Goal: Task Accomplishment & Management: Manage account settings

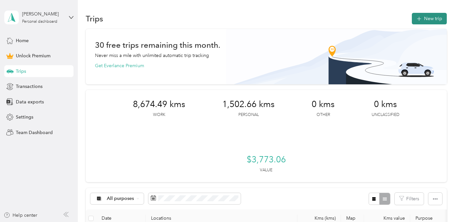
click at [431, 16] on button "New trip" at bounding box center [428, 19] width 35 height 12
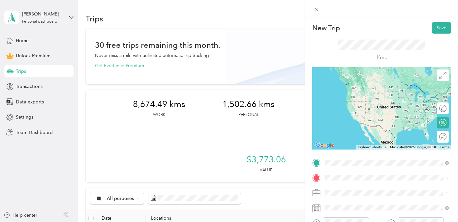
click at [372, 85] on span "[STREET_ADDRESS]" at bounding box center [358, 83] width 42 height 6
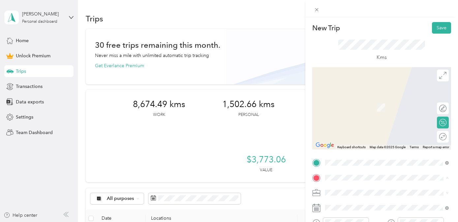
click at [362, 100] on span "[STREET_ADDRESS][PERSON_NAME]" at bounding box center [376, 98] width 78 height 6
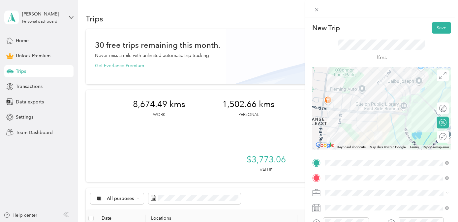
click at [370, 122] on div "Real Estate" at bounding box center [386, 121] width 119 height 7
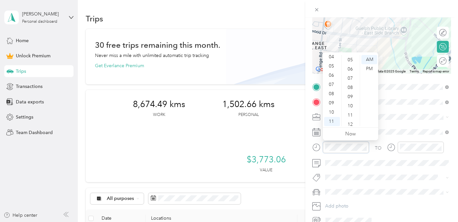
scroll to position [43, 0]
click at [350, 103] on div "14" at bounding box center [351, 102] width 16 height 9
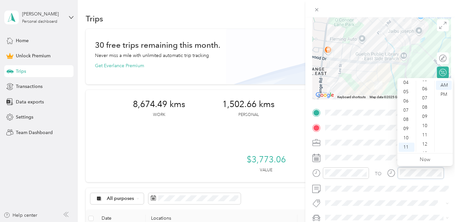
scroll to position [38, 0]
click at [424, 113] on div "16" at bounding box center [425, 113] width 16 height 9
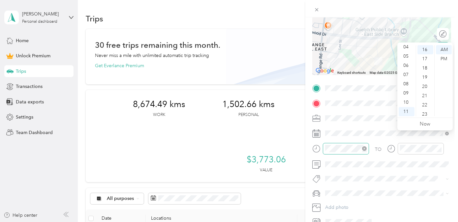
scroll to position [89, 0]
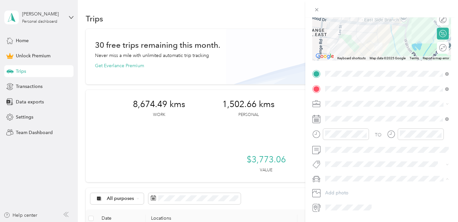
click at [351, 193] on li "Rogue" at bounding box center [386, 190] width 128 height 12
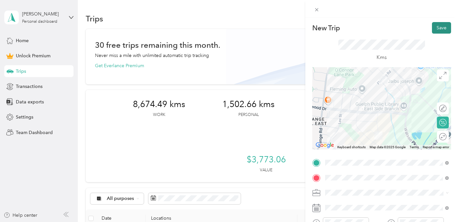
click at [443, 27] on button "Save" at bounding box center [440, 28] width 19 height 12
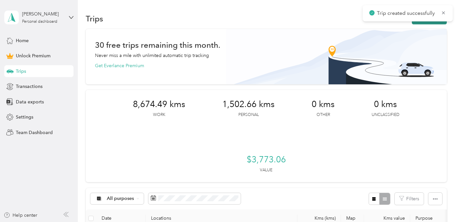
click at [430, 23] on button "New trip" at bounding box center [428, 19] width 35 height 12
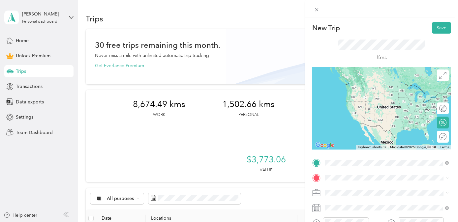
click at [379, 83] on span "[STREET_ADDRESS][PERSON_NAME]" at bounding box center [376, 83] width 78 height 6
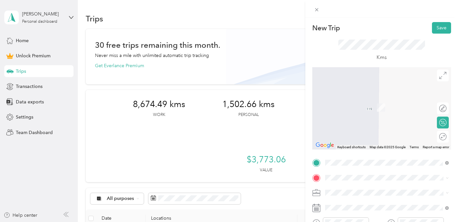
click at [379, 99] on span "[STREET_ADDRESS]" at bounding box center [358, 96] width 42 height 6
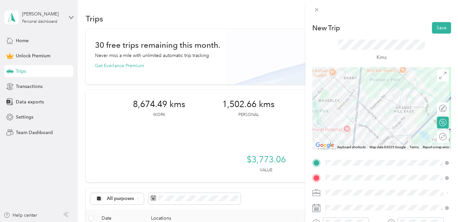
click at [379, 123] on div "Real Estate" at bounding box center [386, 121] width 119 height 7
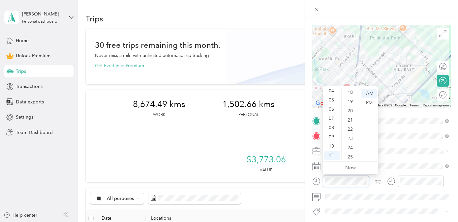
scroll to position [169, 0]
click at [350, 157] on div "25" at bounding box center [351, 155] width 16 height 9
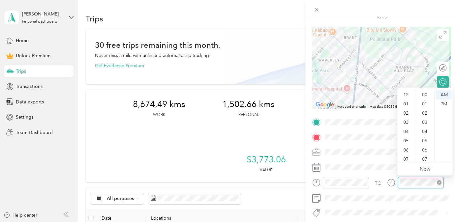
scroll to position [40, 0]
click at [424, 132] on div "30" at bounding box center [425, 132] width 16 height 9
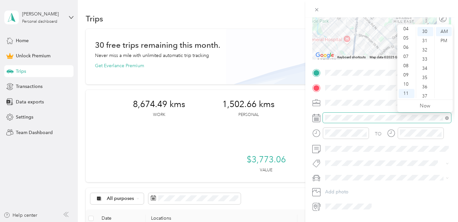
scroll to position [104, 0]
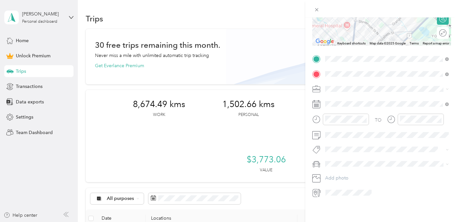
click at [358, 176] on li "Rogue" at bounding box center [386, 175] width 128 height 12
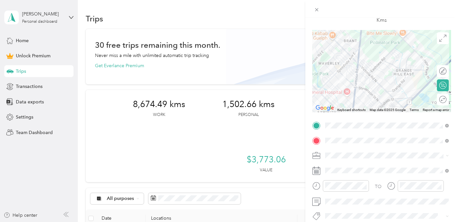
scroll to position [56, 0]
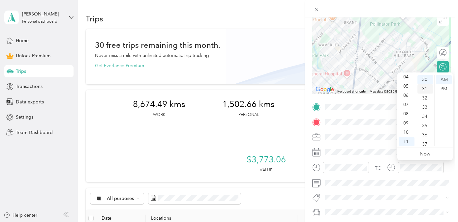
click at [426, 88] on div "31" at bounding box center [425, 88] width 16 height 9
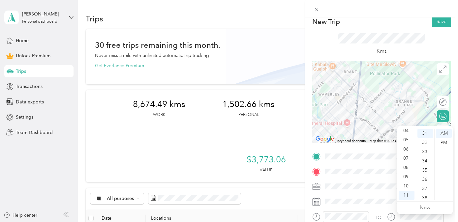
scroll to position [0, 0]
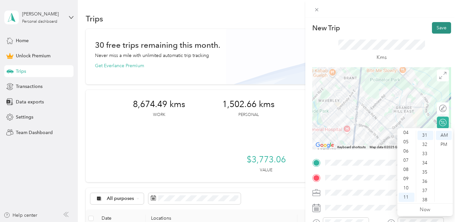
click at [438, 31] on button "Save" at bounding box center [440, 28] width 19 height 12
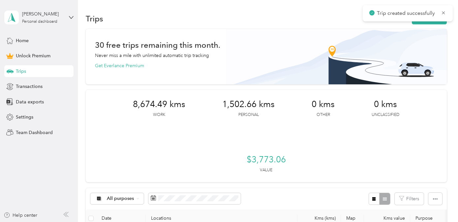
click at [428, 25] on div "Trips New trip" at bounding box center [266, 19] width 360 height 14
click at [430, 15] on button "New trip" at bounding box center [428, 19] width 35 height 12
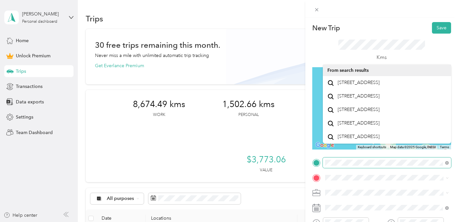
click at [305, 160] on form "New Trip Save This trip cannot be edited because it is either under review, app…" at bounding box center [381, 162] width 153 height 280
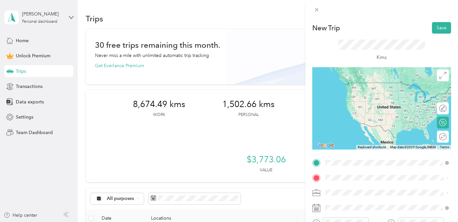
click at [357, 86] on span "[STREET_ADDRESS]" at bounding box center [358, 83] width 42 height 6
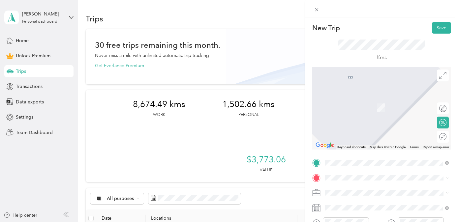
click at [379, 97] on span "[STREET_ADDRESS]" at bounding box center [358, 95] width 42 height 6
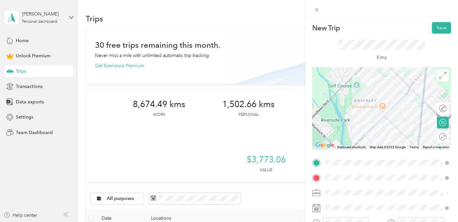
click at [384, 124] on li "Real Estate" at bounding box center [386, 123] width 128 height 12
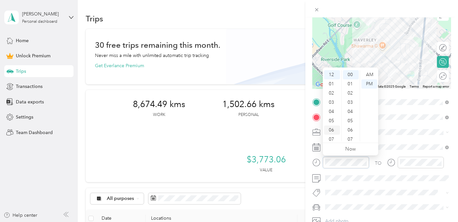
scroll to position [40, 0]
click at [332, 137] on div "11" at bounding box center [332, 136] width 16 height 9
click at [370, 73] on div "AM" at bounding box center [369, 74] width 16 height 9
click at [351, 97] on div "42" at bounding box center [351, 97] width 16 height 9
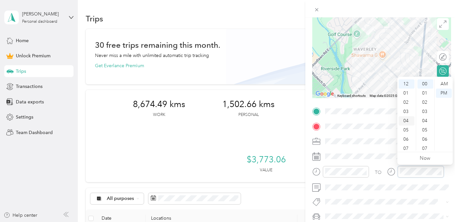
scroll to position [40, 0]
click at [408, 145] on div "11" at bounding box center [406, 145] width 16 height 9
click at [426, 93] on div "48" at bounding box center [425, 93] width 16 height 9
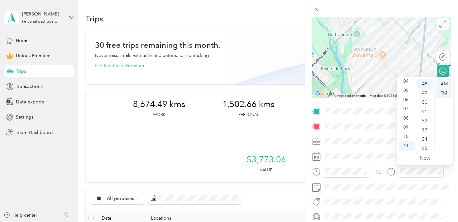
click at [441, 84] on div "AM" at bounding box center [443, 83] width 16 height 9
click at [426, 82] on div "47" at bounding box center [425, 79] width 16 height 9
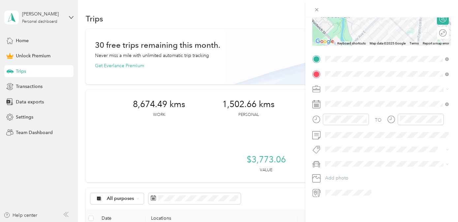
click at [366, 174] on div "Rogue" at bounding box center [386, 173] width 119 height 7
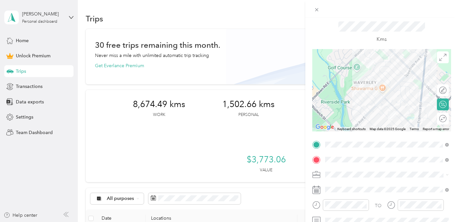
scroll to position [0, 0]
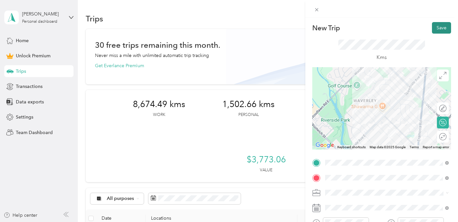
click at [442, 26] on button "Save" at bounding box center [440, 28] width 19 height 12
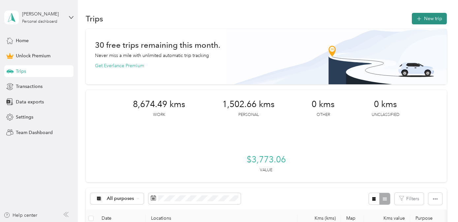
click at [436, 20] on button "New trip" at bounding box center [428, 19] width 35 height 12
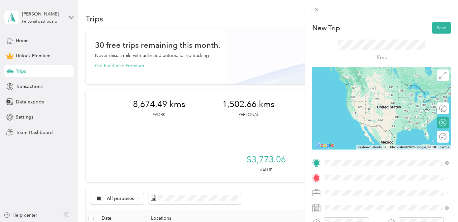
click at [357, 86] on span "[STREET_ADDRESS]" at bounding box center [358, 83] width 42 height 6
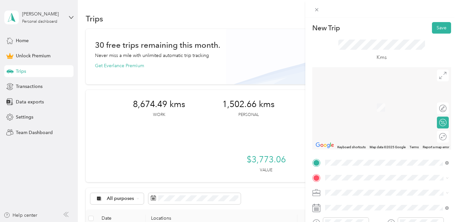
click at [354, 108] on span "[STREET_ADDRESS]" at bounding box center [358, 106] width 42 height 6
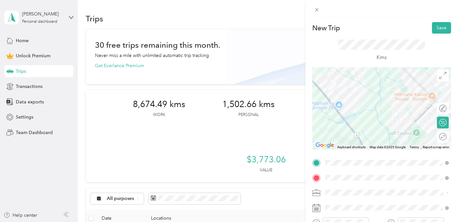
click at [392, 127] on ol "Work Personal Real Estate Other Charity Medical Moving Commute" at bounding box center [386, 141] width 128 height 92
click at [368, 121] on div "Real Estate" at bounding box center [386, 123] width 119 height 7
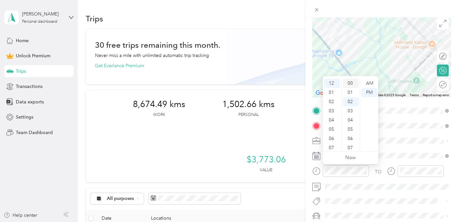
click at [349, 83] on div "00" at bounding box center [351, 83] width 16 height 9
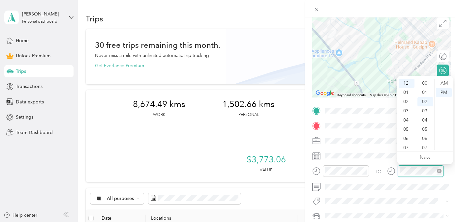
scroll to position [18, 0]
click at [426, 93] on div "03" at bounding box center [425, 92] width 16 height 9
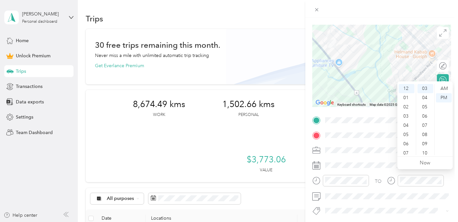
scroll to position [47, 0]
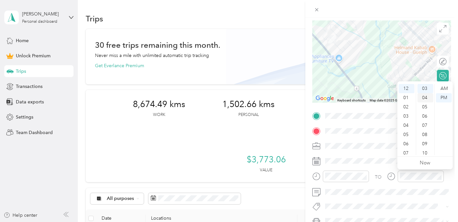
click at [426, 97] on div "04" at bounding box center [425, 97] width 16 height 9
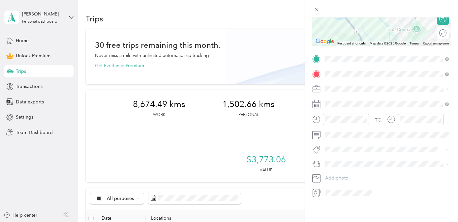
click at [375, 175] on div "Rogue" at bounding box center [386, 174] width 119 height 7
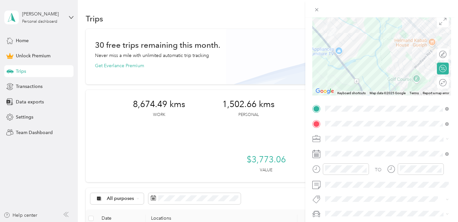
scroll to position [0, 0]
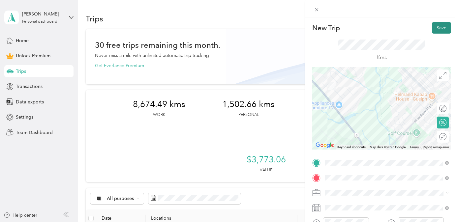
click at [443, 24] on button "Save" at bounding box center [440, 28] width 19 height 12
